Goal: Information Seeking & Learning: Learn about a topic

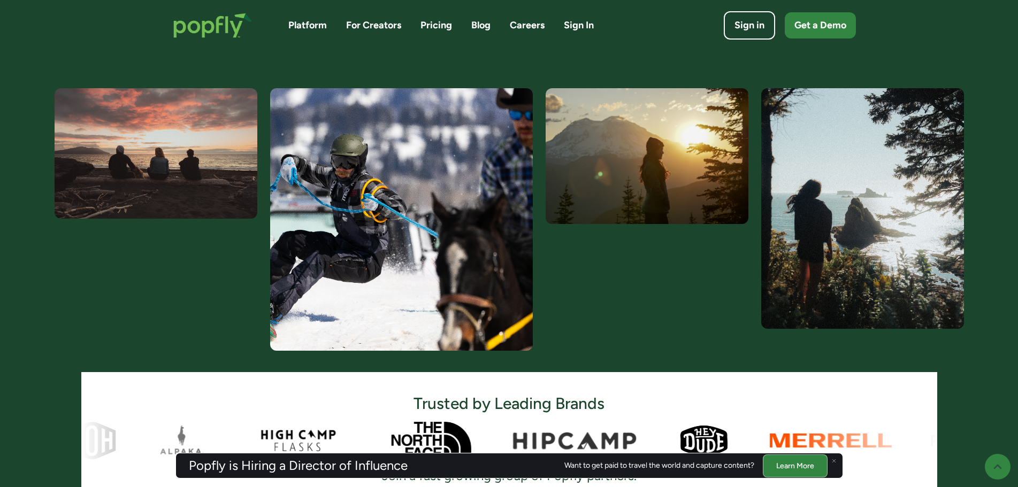
click at [516, 155] on img at bounding box center [401, 219] width 263 height 263
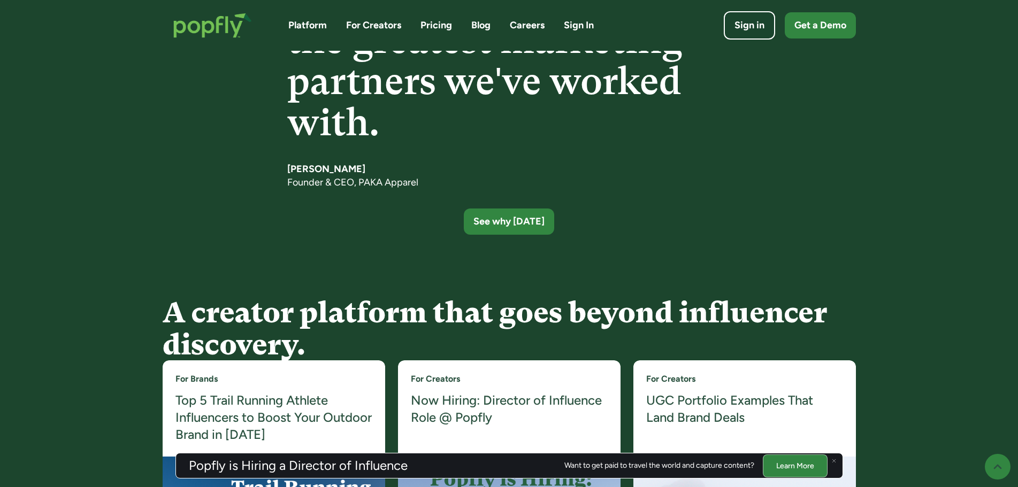
scroll to position [1785, 0]
click at [525, 21] on link "Careers" at bounding box center [527, 25] width 35 height 13
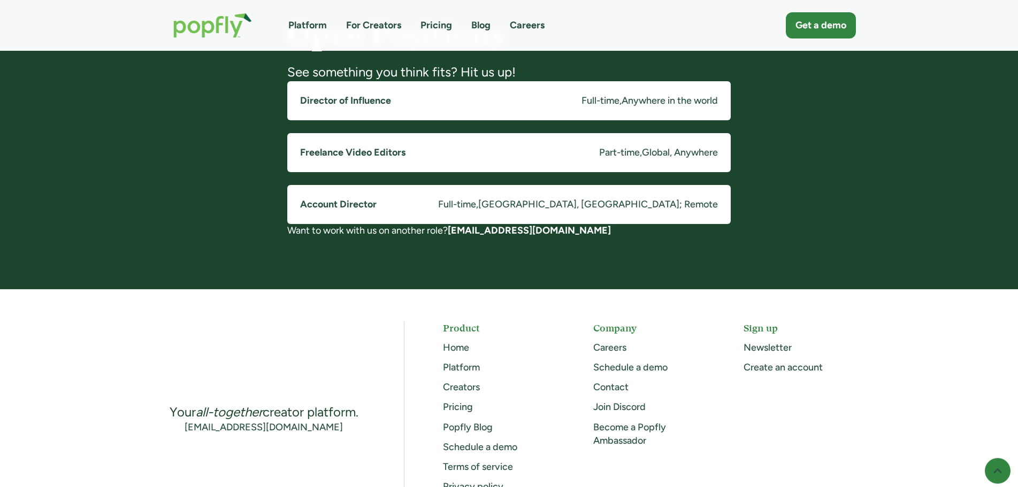
scroll to position [841, 0]
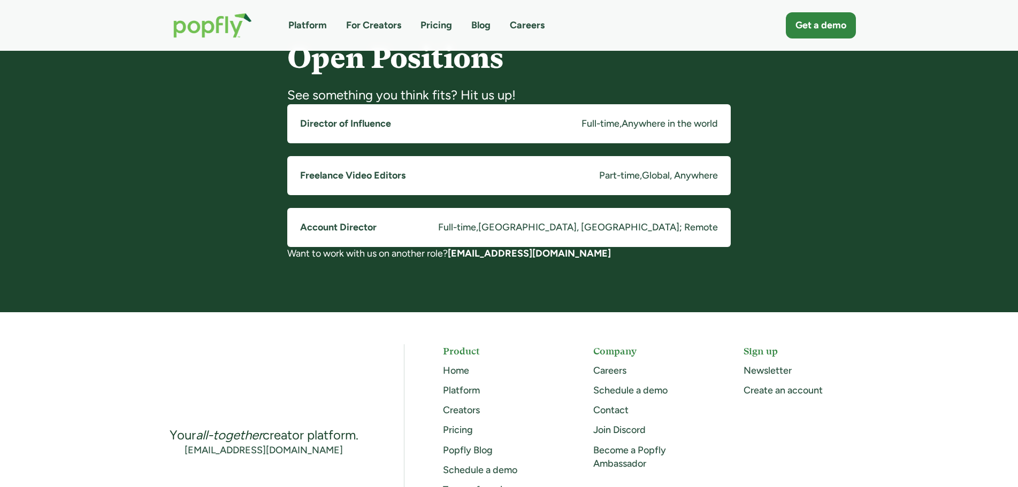
click at [472, 173] on link "Freelance Video Editors Part-time , Global, Anywhere" at bounding box center [508, 175] width 443 height 39
click at [411, 172] on link "Freelance Video Editors Part-time , Global, Anywhere" at bounding box center [508, 175] width 443 height 39
click at [387, 229] on link "Account Director Full-time , Costa Mesa, CA; Remote" at bounding box center [508, 227] width 443 height 39
click at [506, 184] on link "Freelance Video Editors Part-time , Global, Anywhere" at bounding box center [508, 175] width 443 height 39
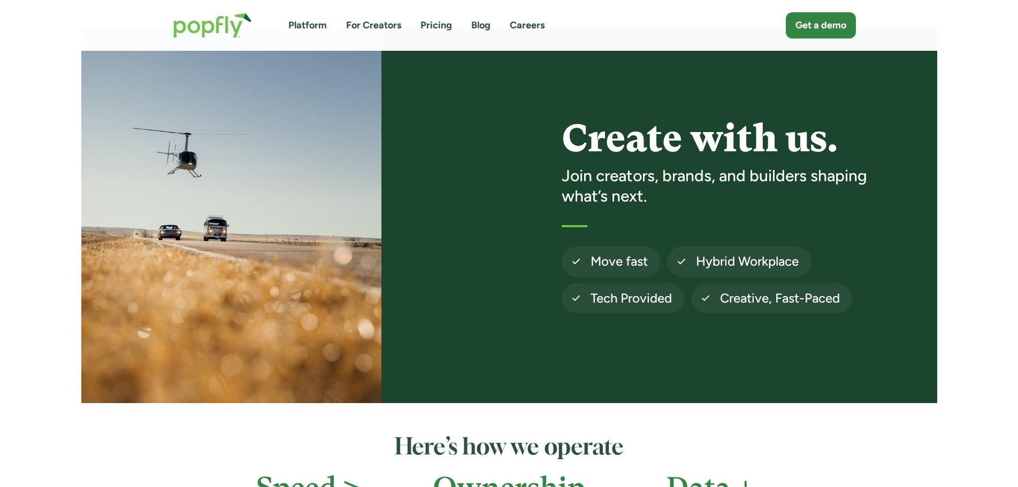
scroll to position [22, 0]
click at [245, 19] on img "home" at bounding box center [213, 25] width 100 height 47
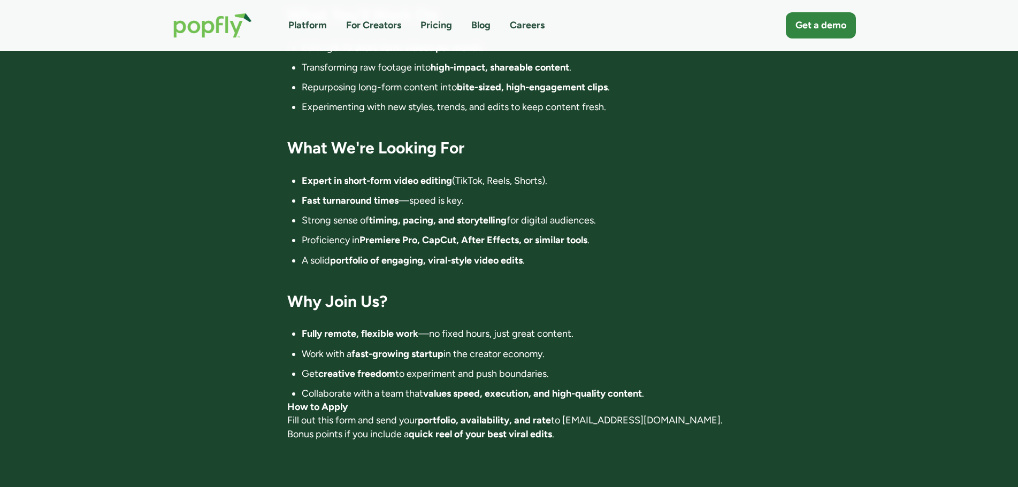
scroll to position [630, 0]
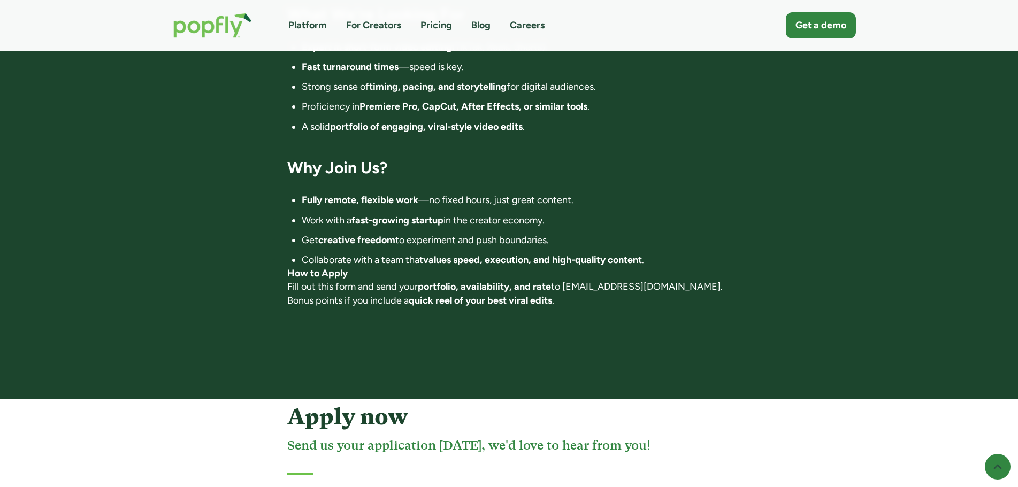
scroll to position [810, 0]
